Goal: Information Seeking & Learning: Check status

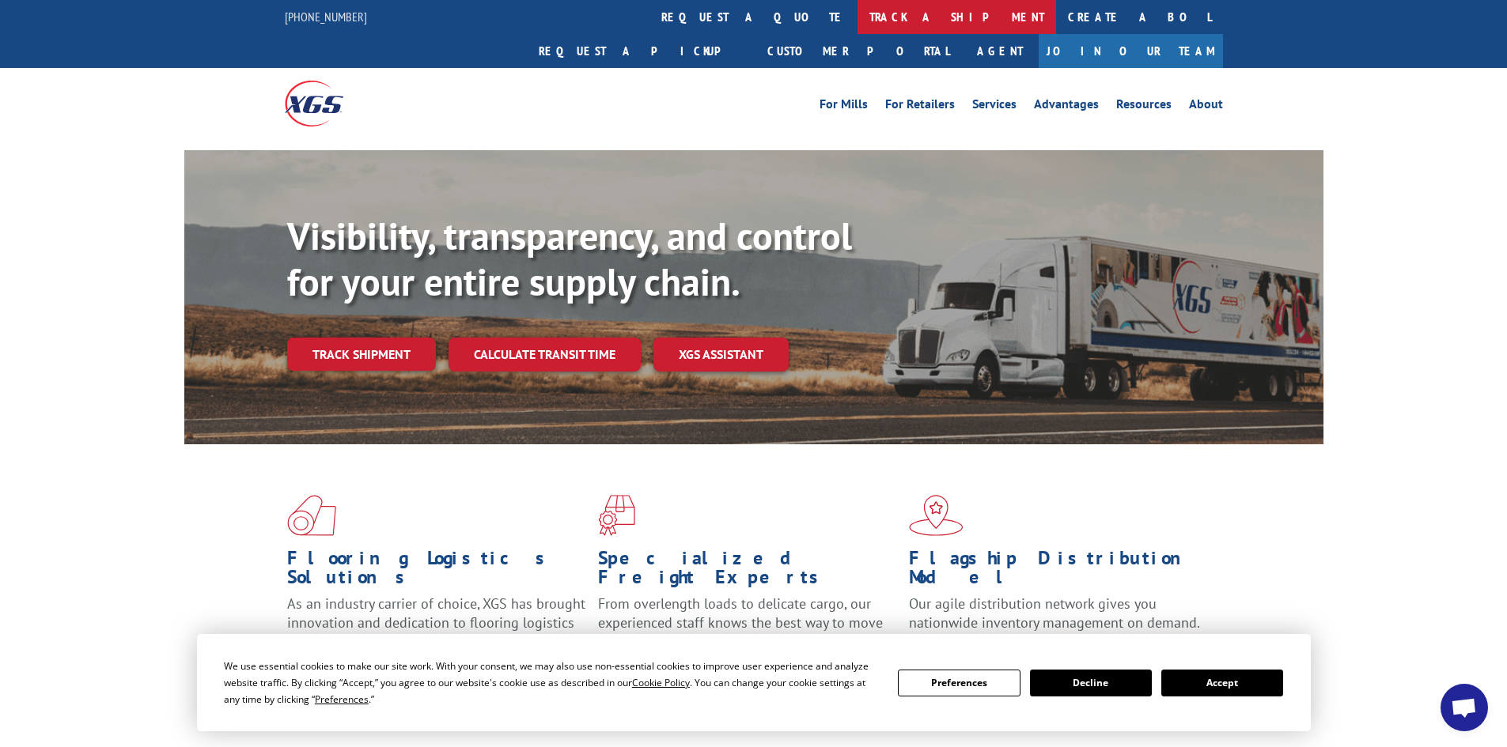
click at [857, 8] on link "track a shipment" at bounding box center [956, 17] width 199 height 34
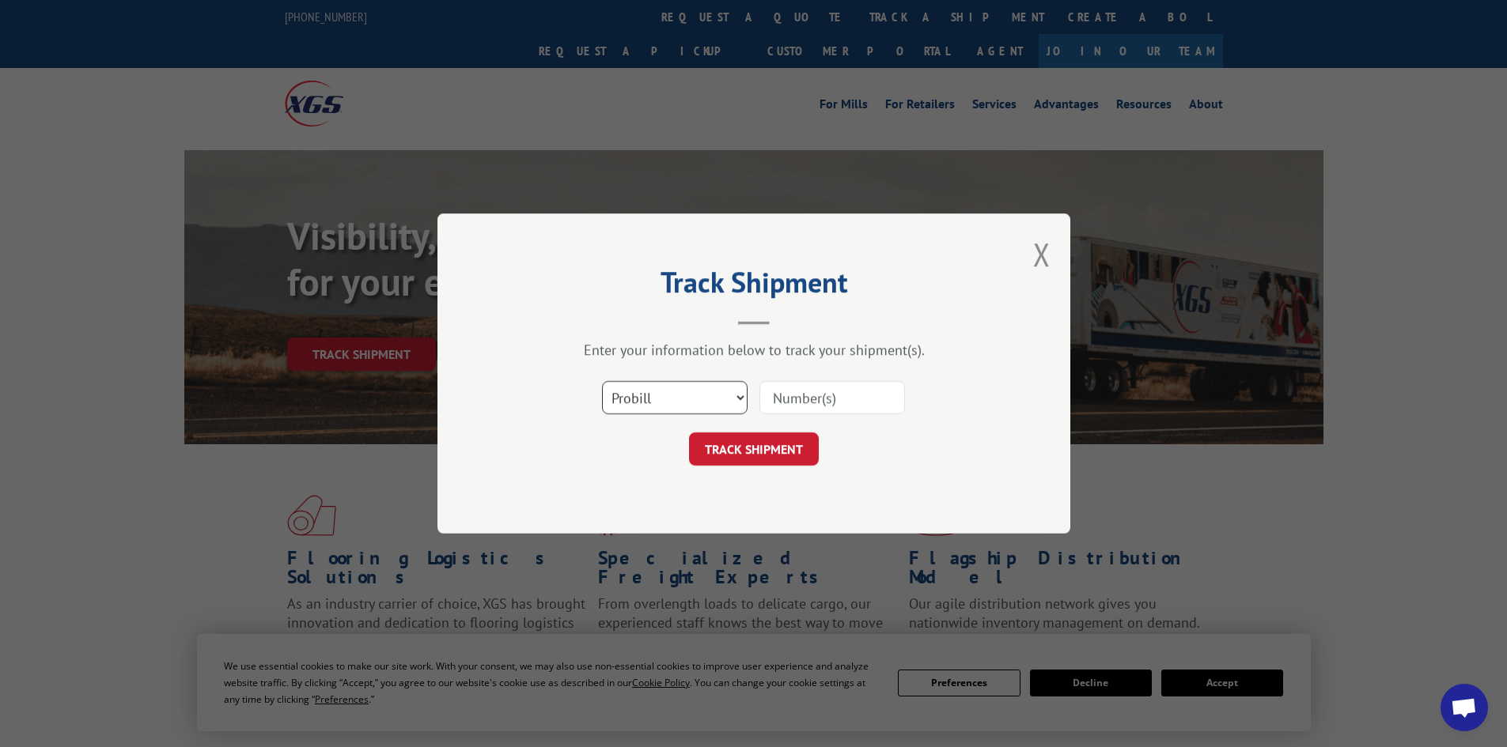
click at [702, 403] on select "Select category... Probill BOL PO" at bounding box center [675, 397] width 146 height 33
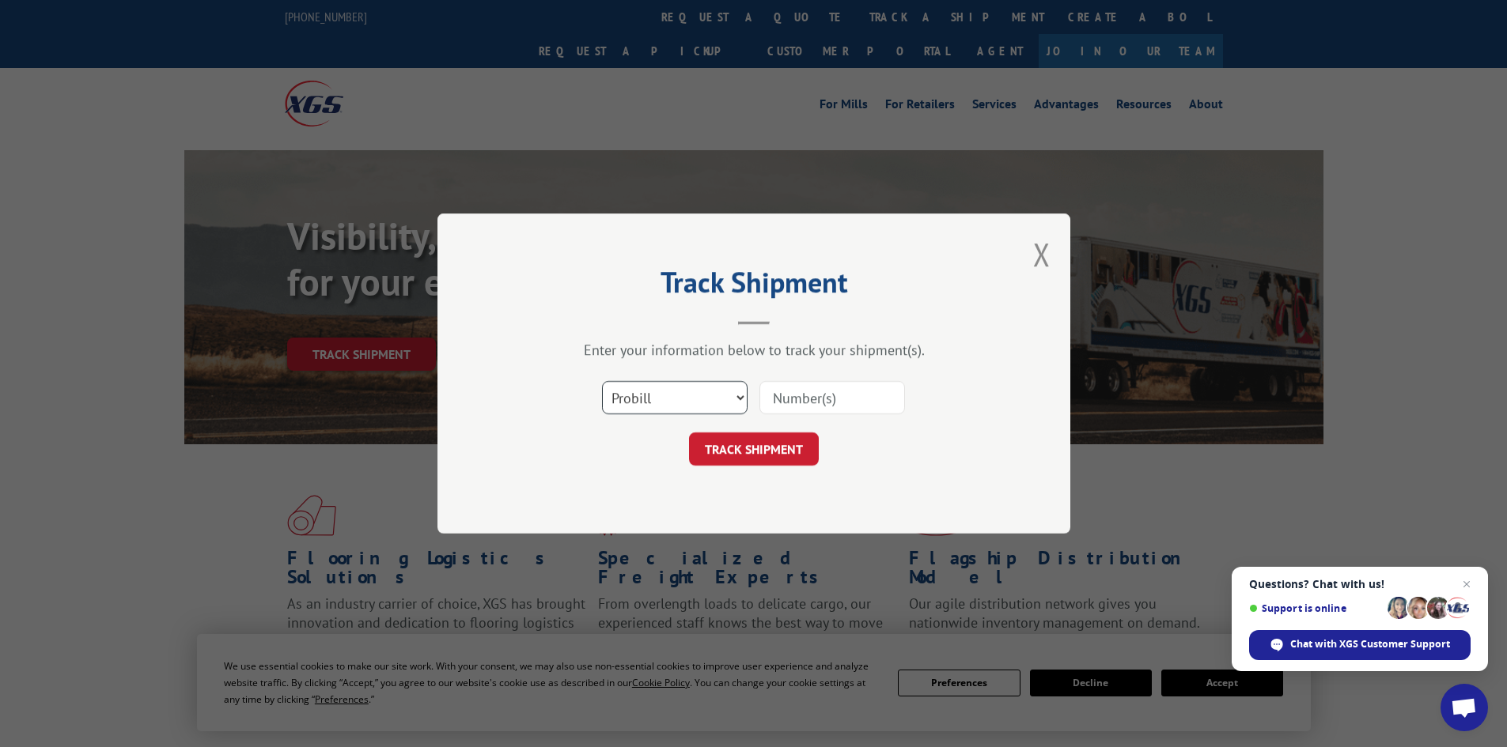
select select "bol"
click at [602, 381] on select "Select category... Probill BOL PO" at bounding box center [675, 397] width 146 height 33
click at [804, 395] on input at bounding box center [832, 397] width 146 height 33
paste input "5606522"
type input "5606522"
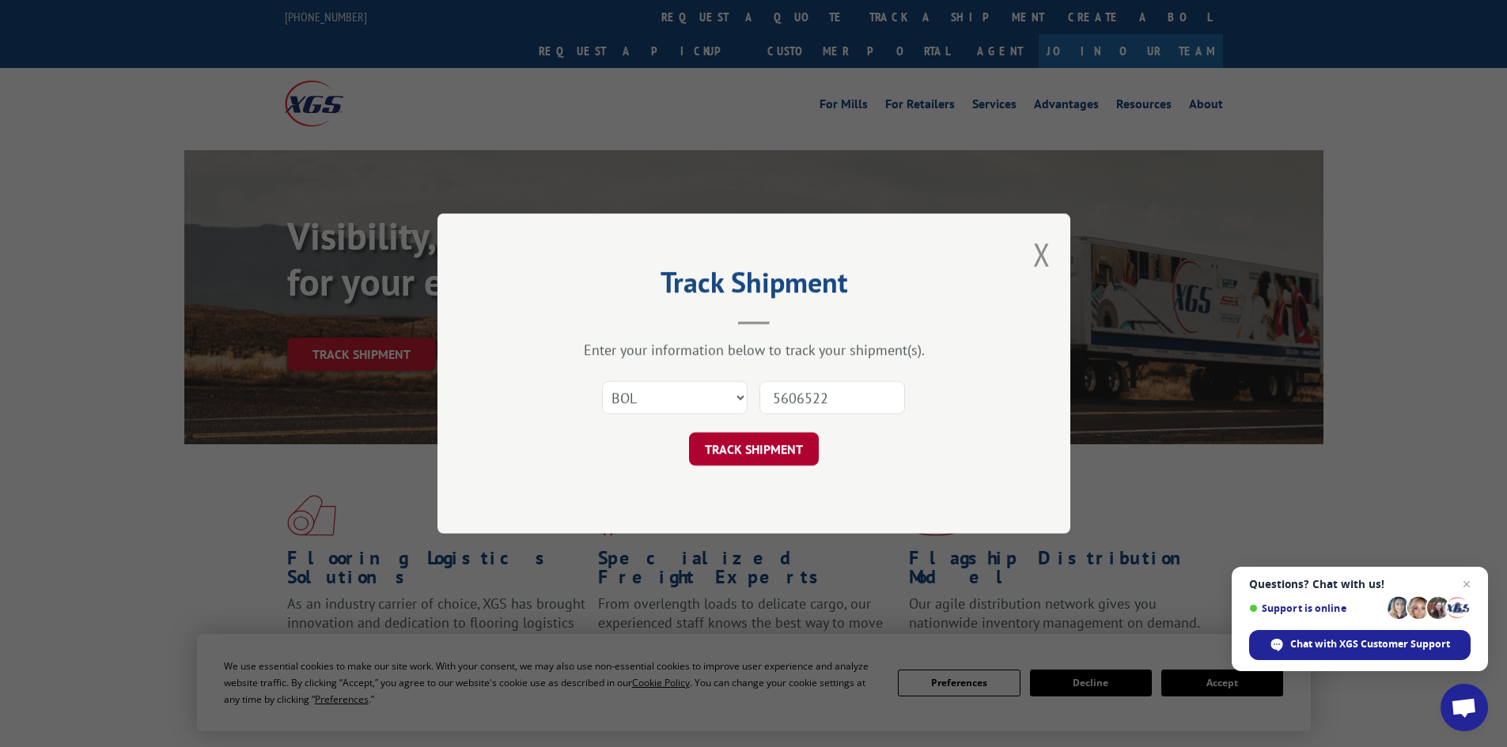
click at [758, 437] on button "TRACK SHIPMENT" at bounding box center [754, 449] width 130 height 33
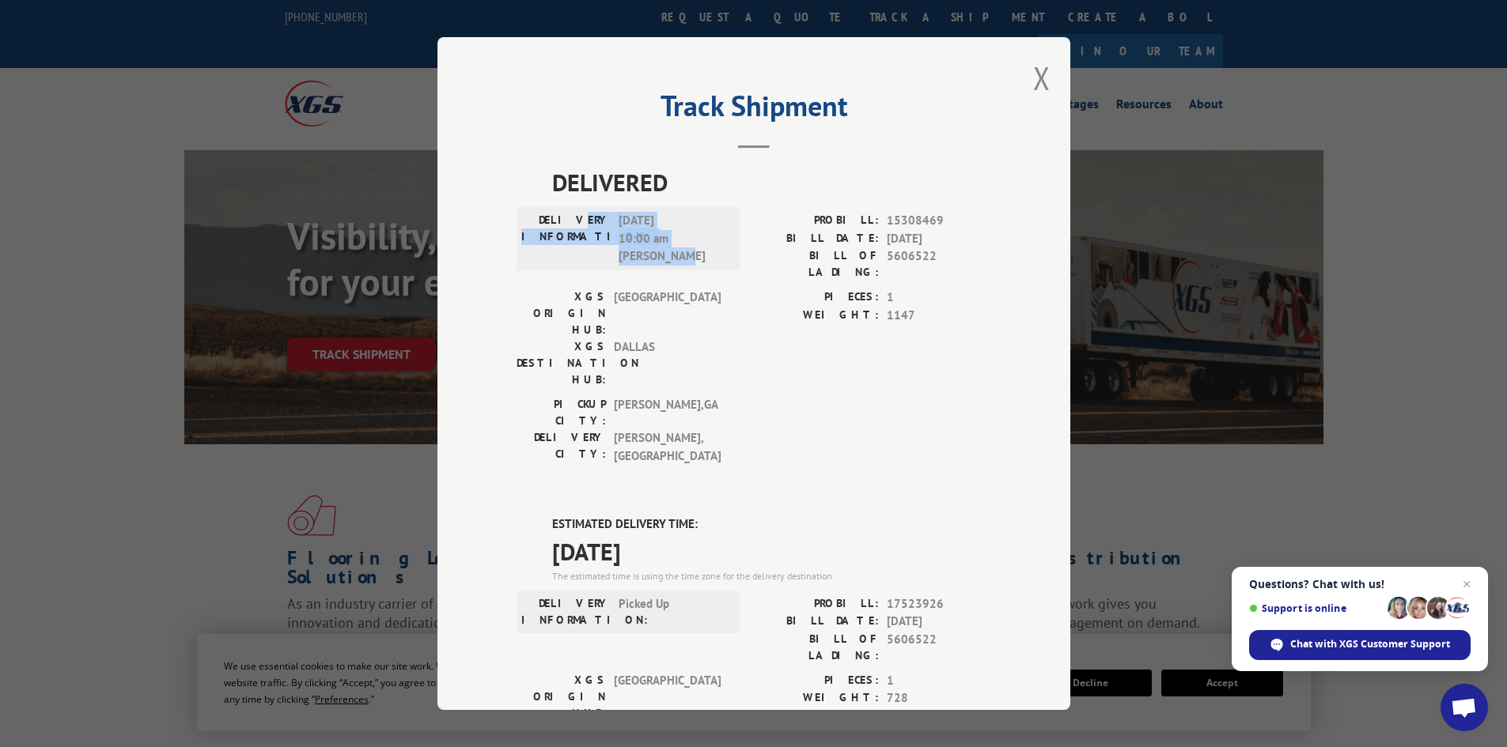
drag, startPoint x: 690, startPoint y: 249, endPoint x: 584, endPoint y: 207, distance: 114.0
click at [584, 207] on div "DELIVERY INFORMATION: [DATE] 10:00 am [PERSON_NAME]" at bounding box center [627, 238] width 223 height 63
click at [763, 394] on div "DELIVERED DELIVERY INFORMATION: [DATE] 10:00 am [PERSON_NAME] PROBILL: 15308469…" at bounding box center [753, 646] width 475 height 963
copy div "ESTIMATED DELIVERY TIME: [DATE]"
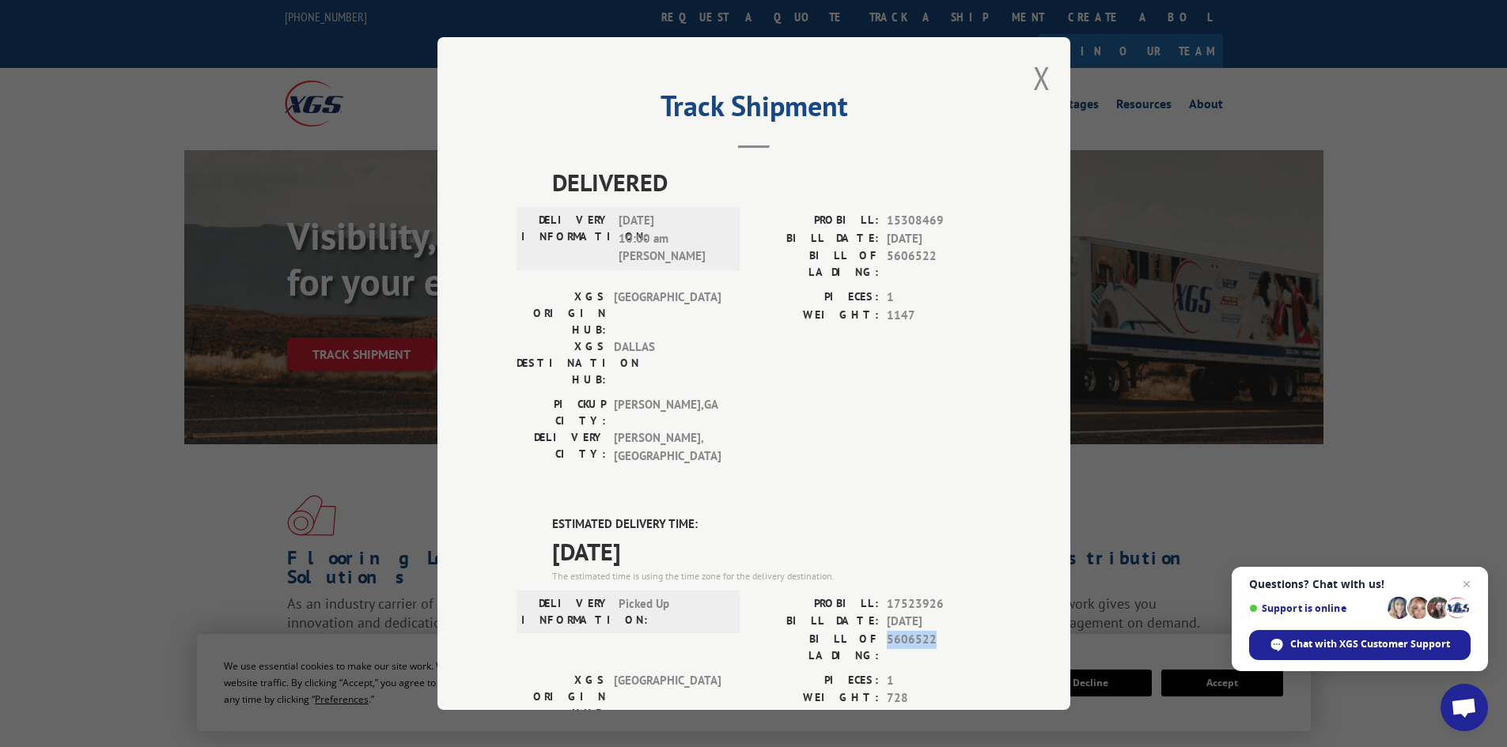
drag, startPoint x: 934, startPoint y: 545, endPoint x: 879, endPoint y: 547, distance: 55.4
click at [879, 631] on div "BILL OF LADING: 5606522" at bounding box center [872, 647] width 237 height 33
copy span "5606522"
